Goal: Use online tool/utility: Utilize a website feature to perform a specific function

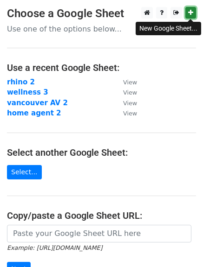
click at [193, 10] on link at bounding box center [190, 13] width 11 height 12
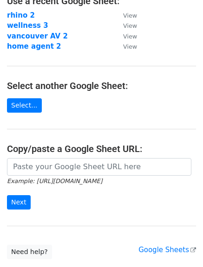
scroll to position [77, 0]
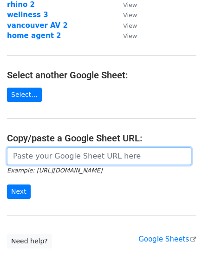
click at [84, 156] on input "url" at bounding box center [99, 157] width 184 height 18
paste input "https://docs.google.com/spreadsheets/d/101oDIEL1V1cGc3v2JydG9QmcStGijYC0cy6Z1l8…"
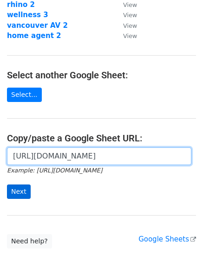
type input "https://docs.google.com/spreadsheets/d/101oDIEL1V1cGc3v2JydG9QmcStGijYC0cy6Z1l8…"
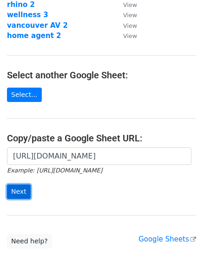
click at [20, 193] on input "Next" at bounding box center [19, 192] width 24 height 14
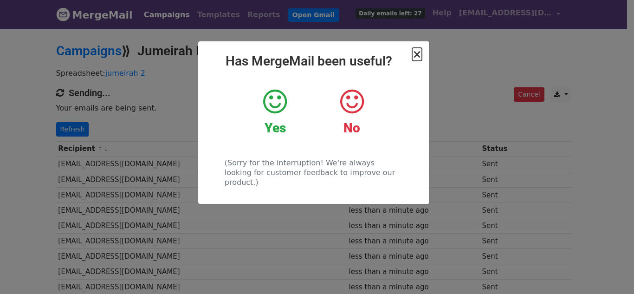
click at [416, 56] on span "×" at bounding box center [416, 54] width 9 height 13
